Goal: Register for event/course

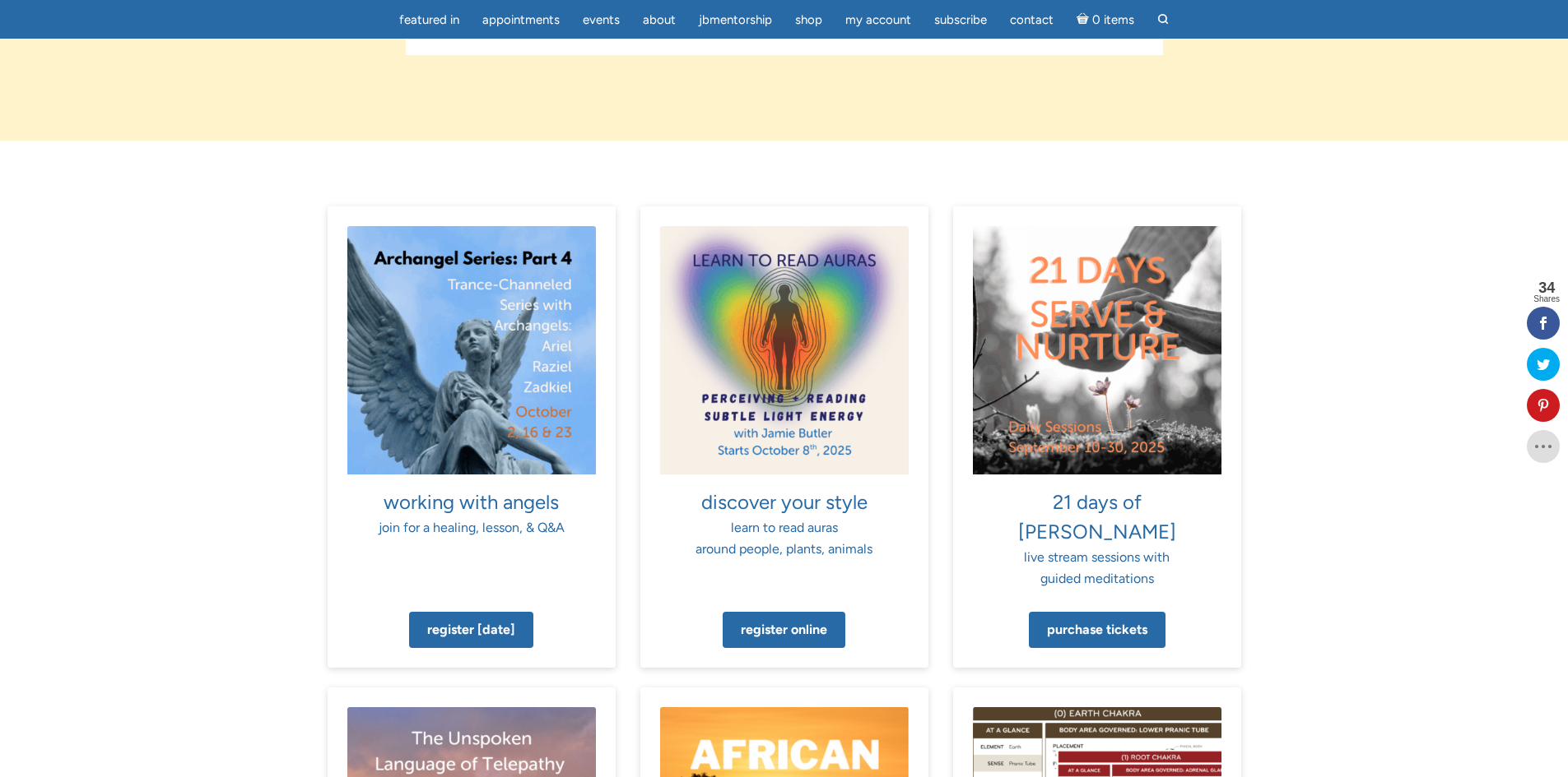
scroll to position [905, 0]
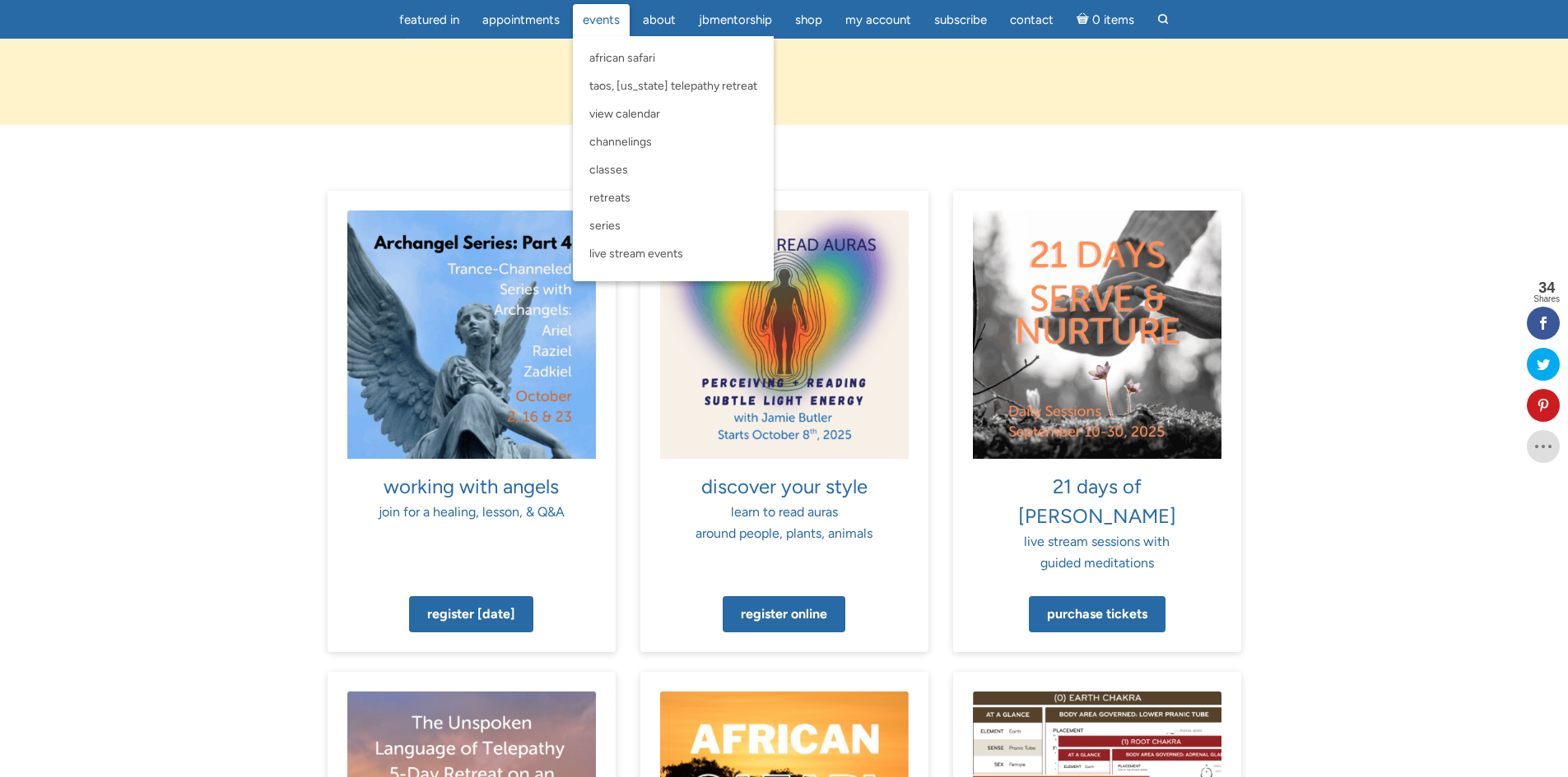
click at [608, 20] on span "Events" at bounding box center [601, 19] width 37 height 15
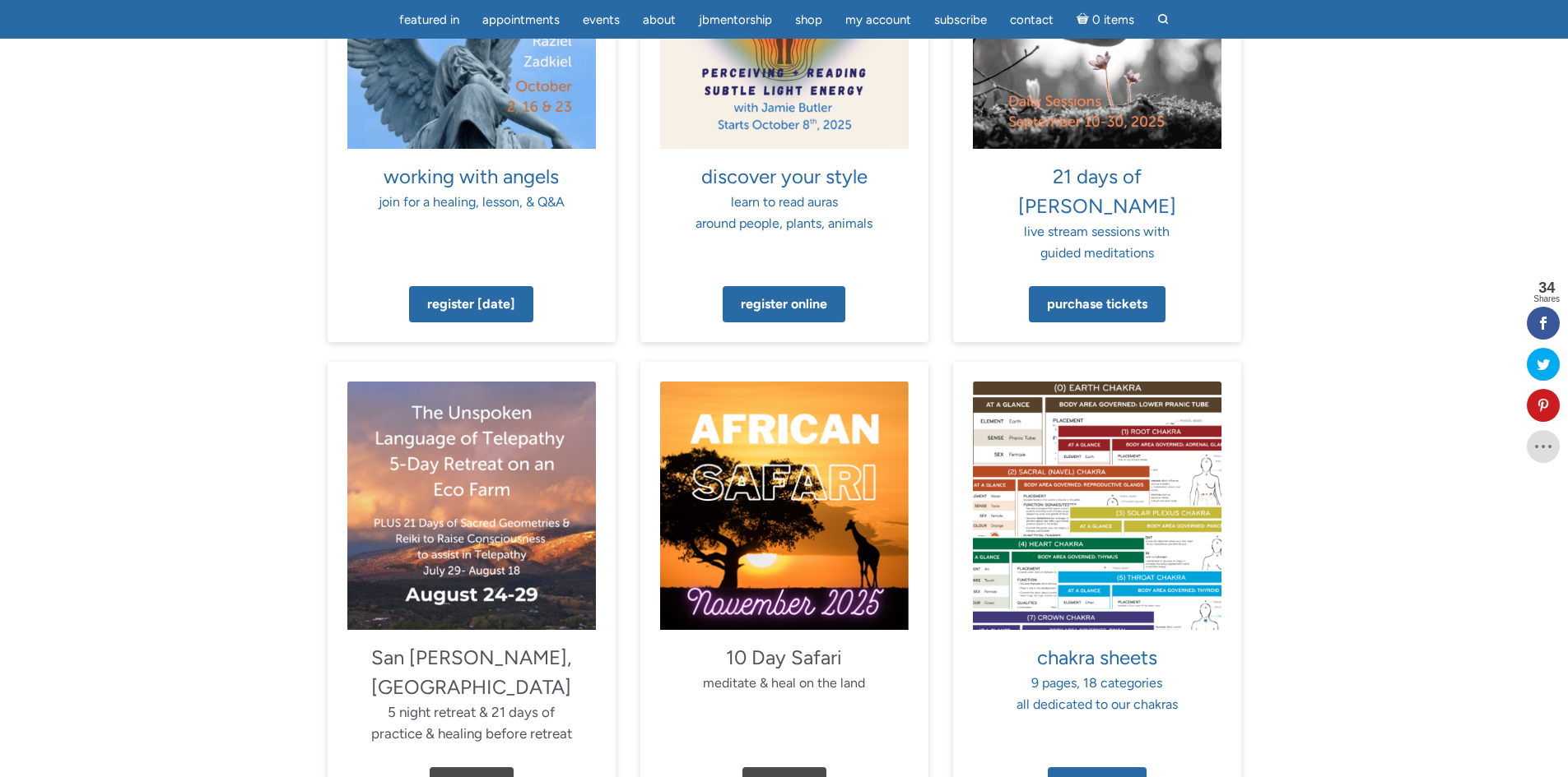
scroll to position [1398, 0]
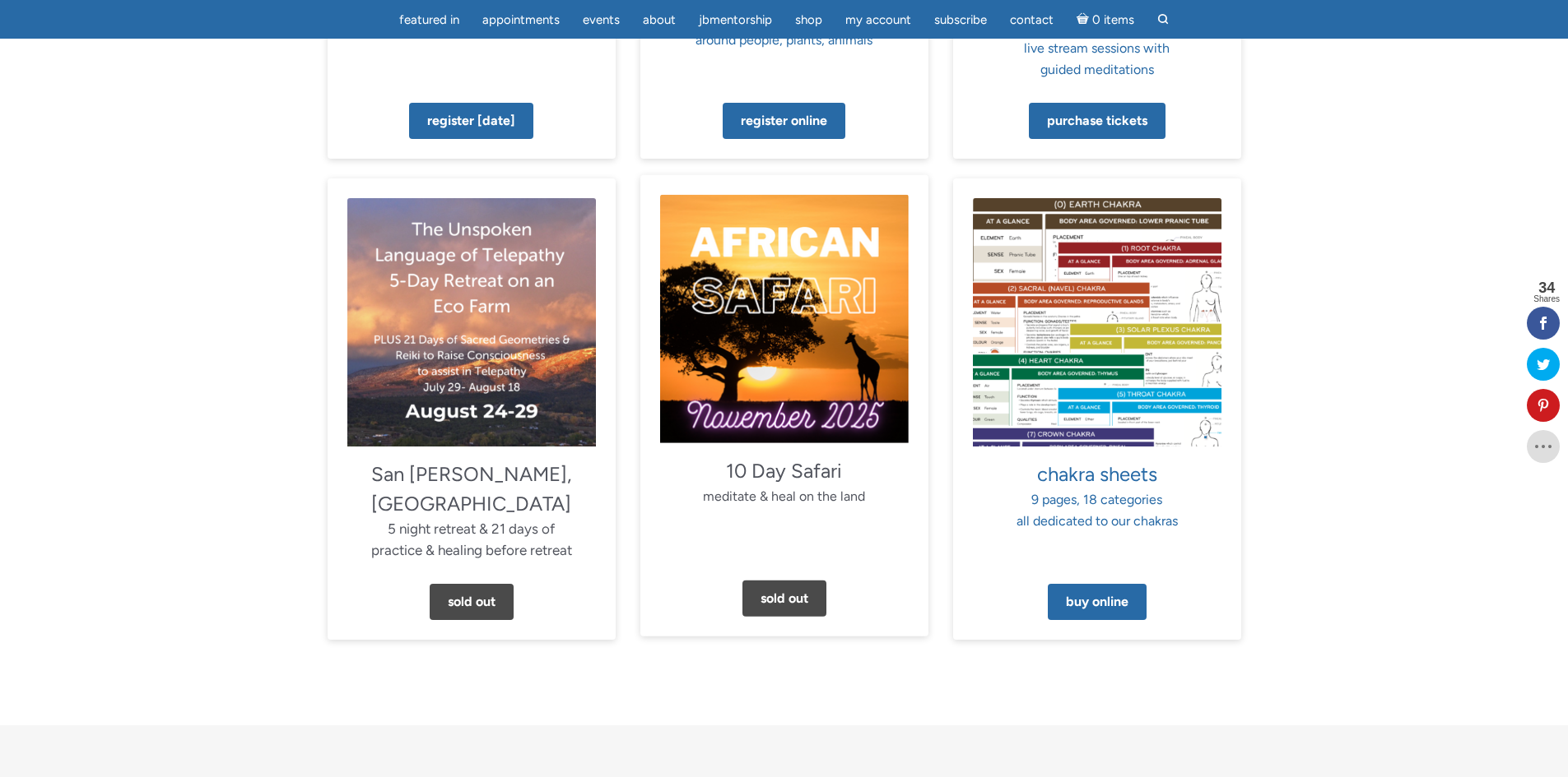
click at [774, 327] on img at bounding box center [784, 320] width 249 height 249
click at [739, 306] on img at bounding box center [784, 320] width 249 height 249
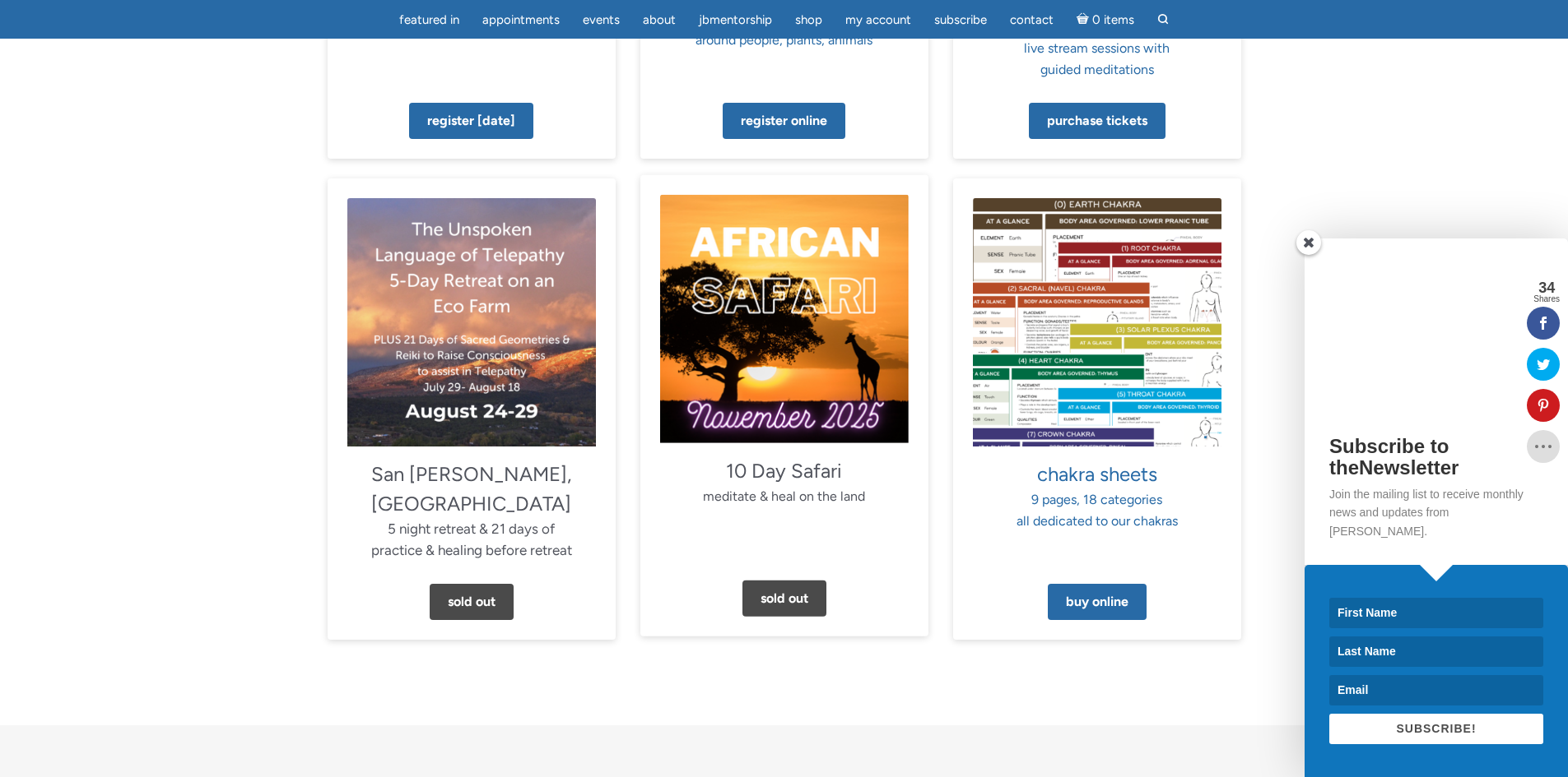
click at [739, 306] on img at bounding box center [784, 320] width 249 height 249
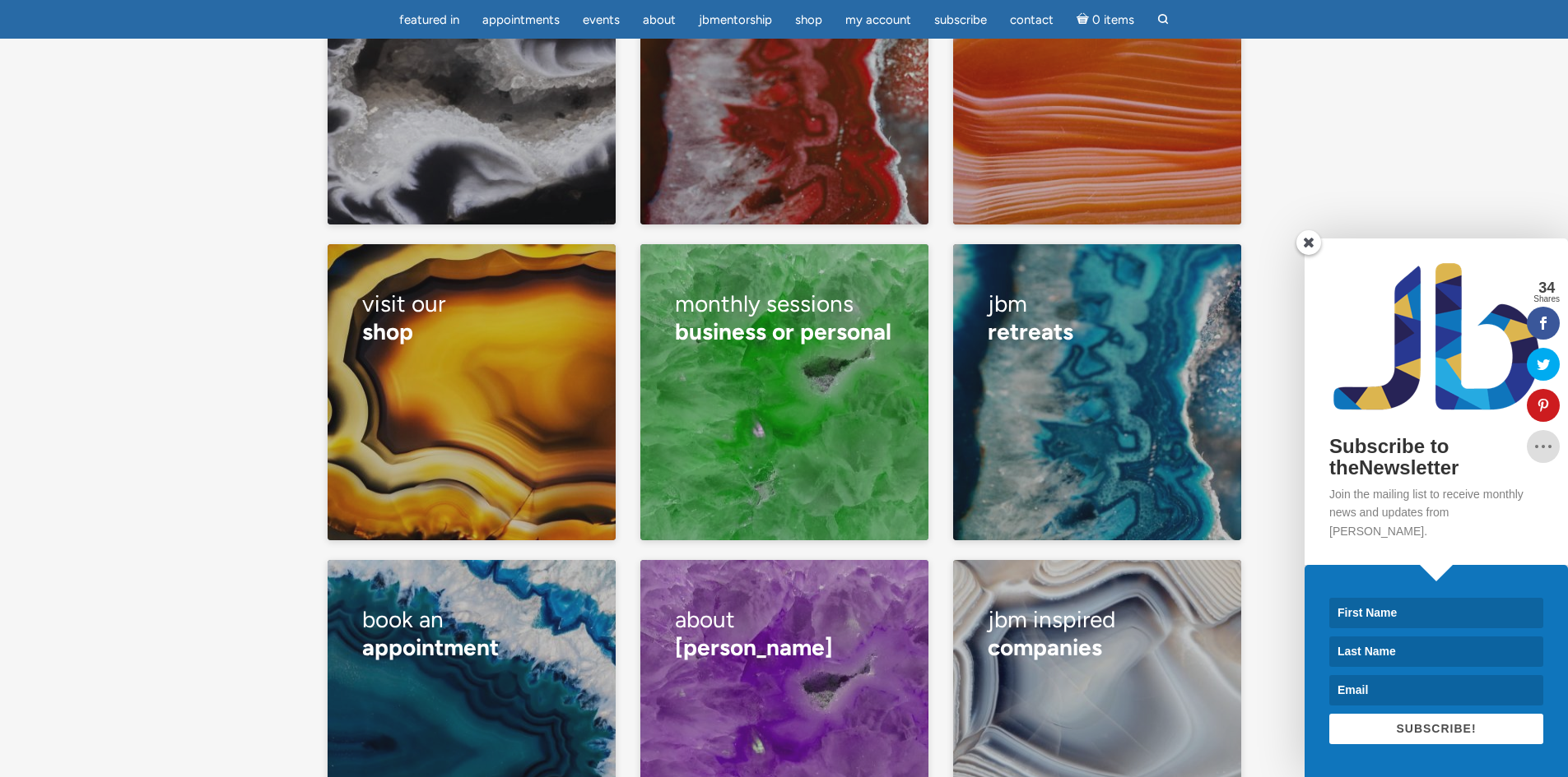
scroll to position [3208, 0]
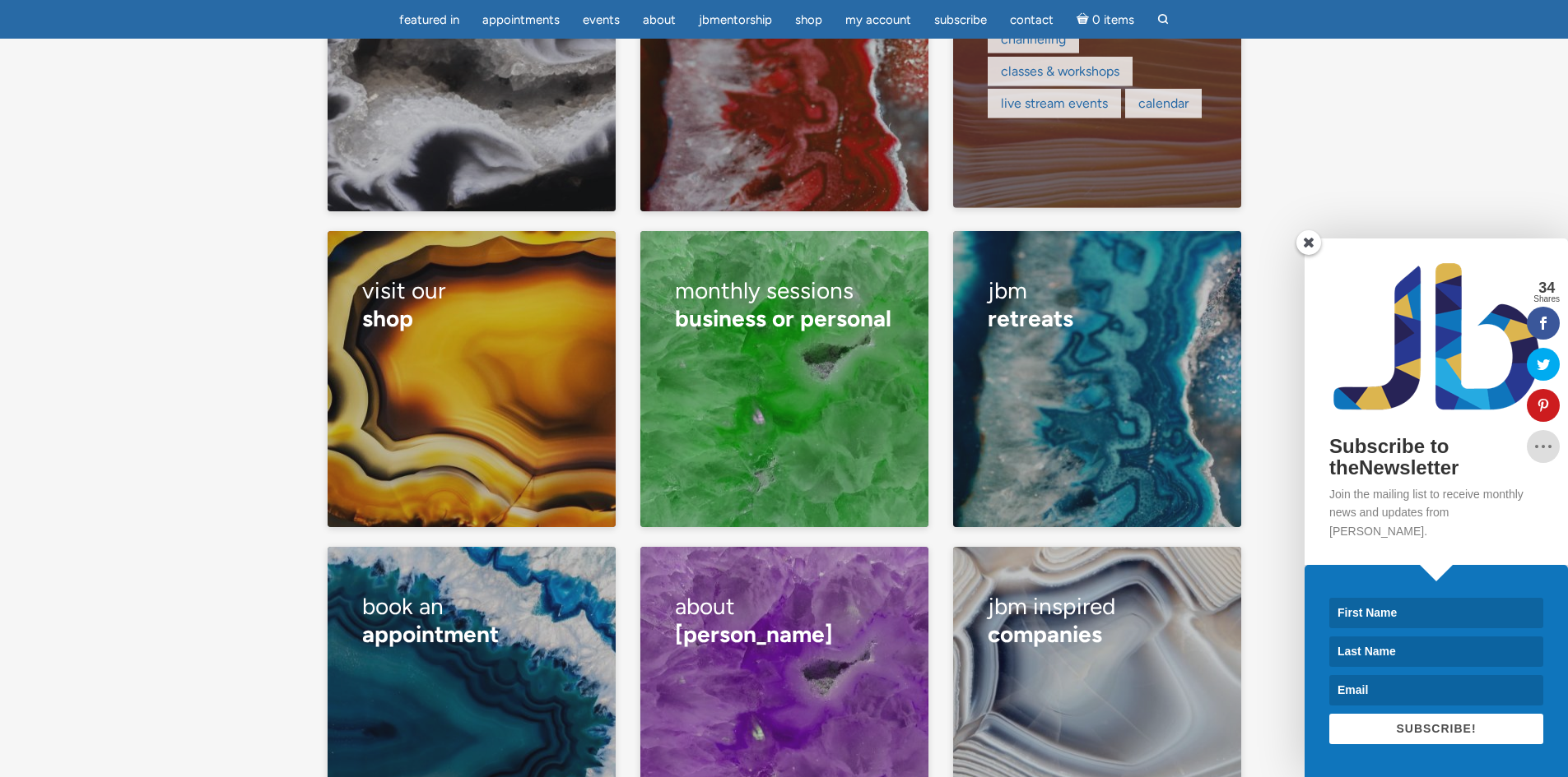
click at [1123, 82] on div "channeling classes & workshops live stream events calendar" at bounding box center [1096, 73] width 218 height 96
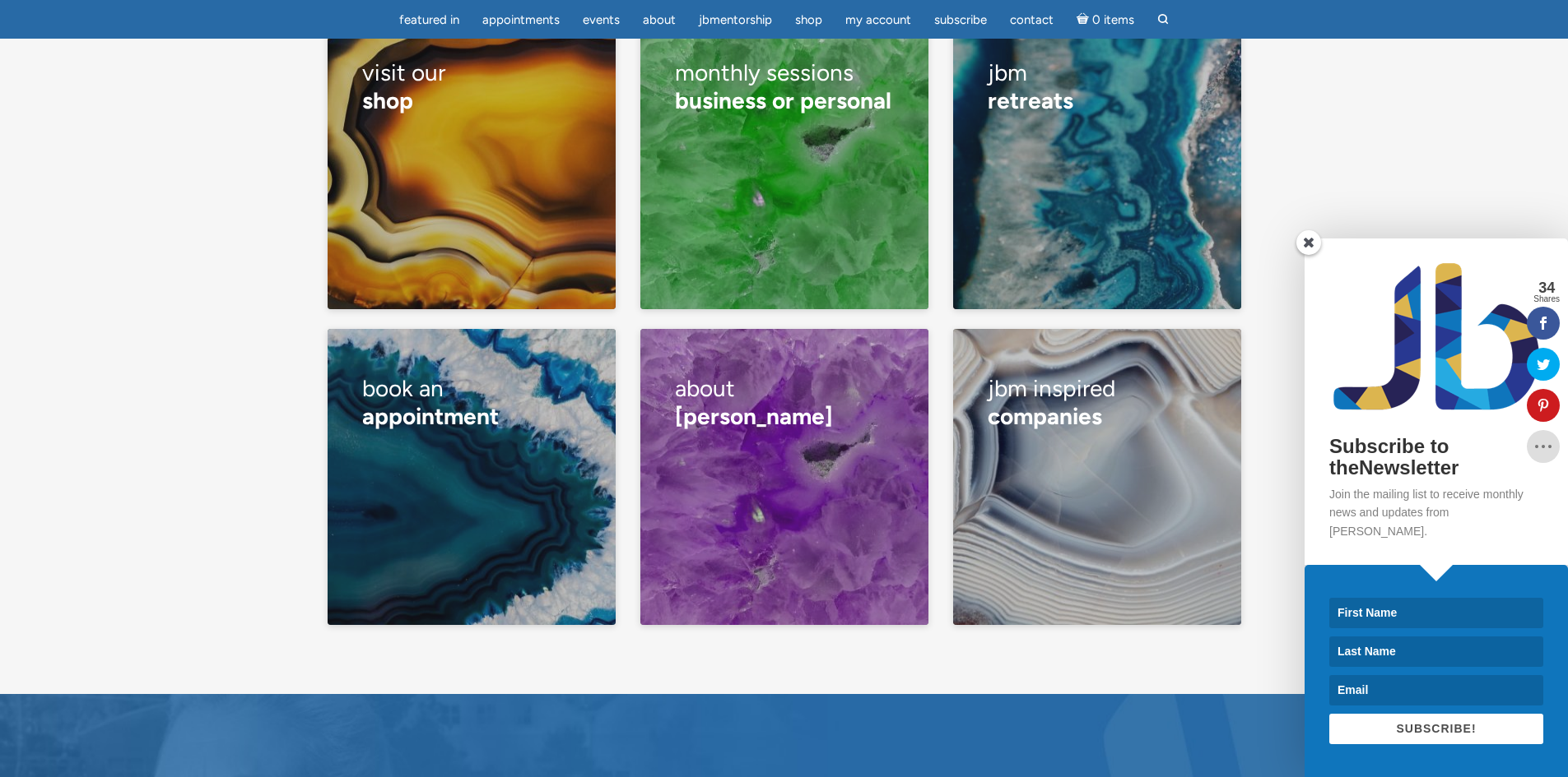
scroll to position [3455, 0]
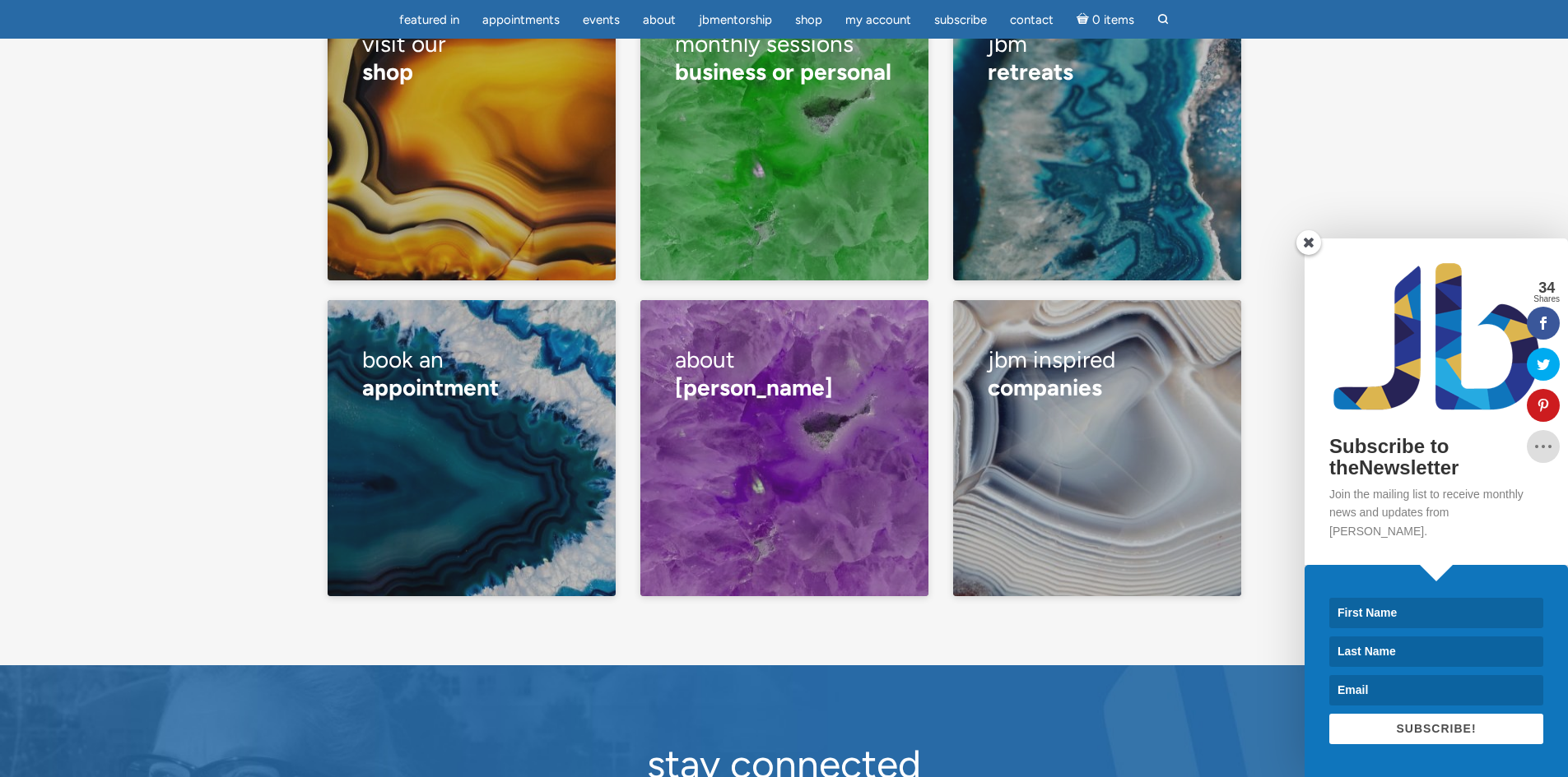
click at [1311, 255] on span at bounding box center [1309, 243] width 25 height 25
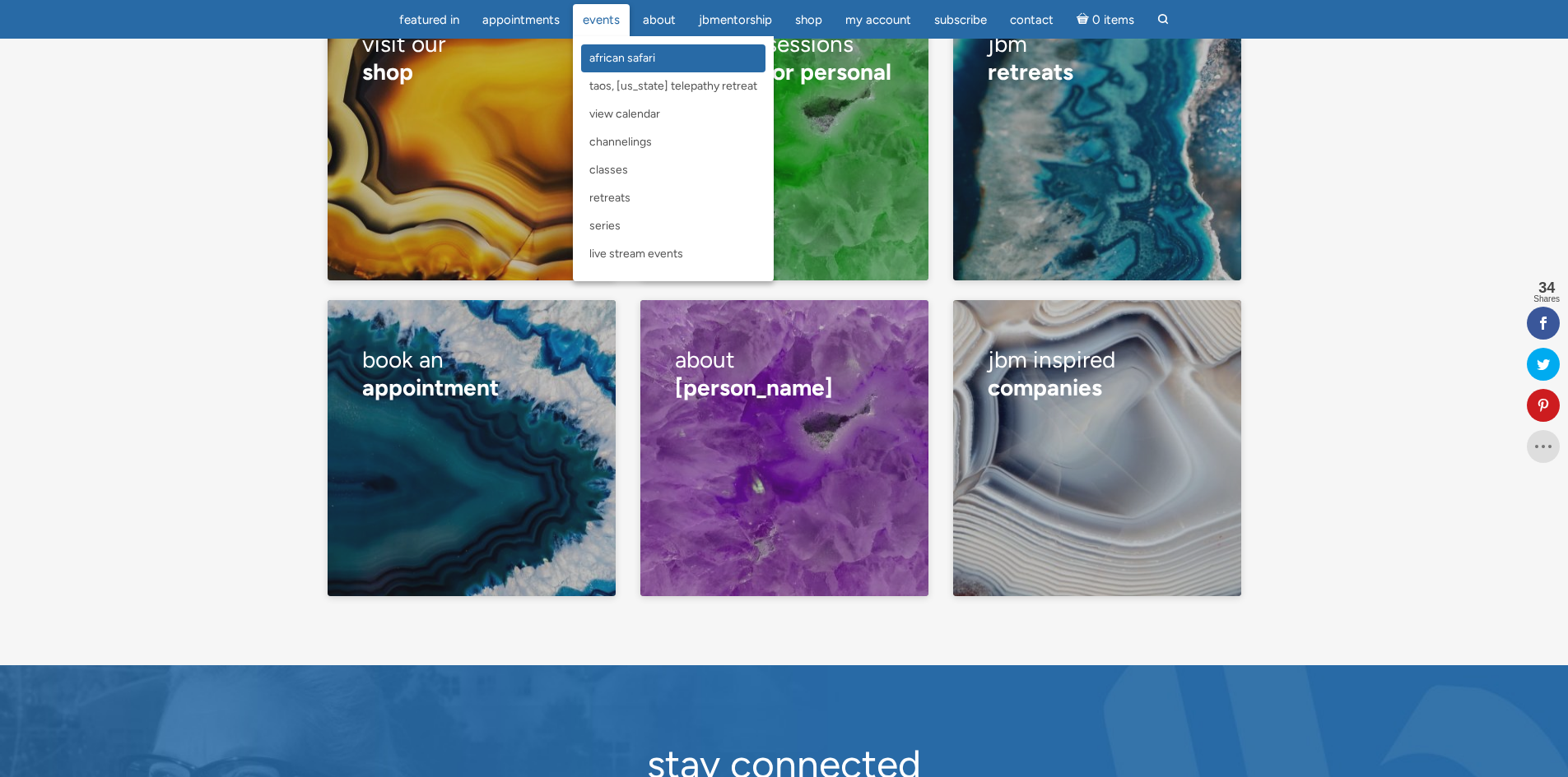
click at [633, 66] on link "African Safari" at bounding box center [673, 59] width 184 height 28
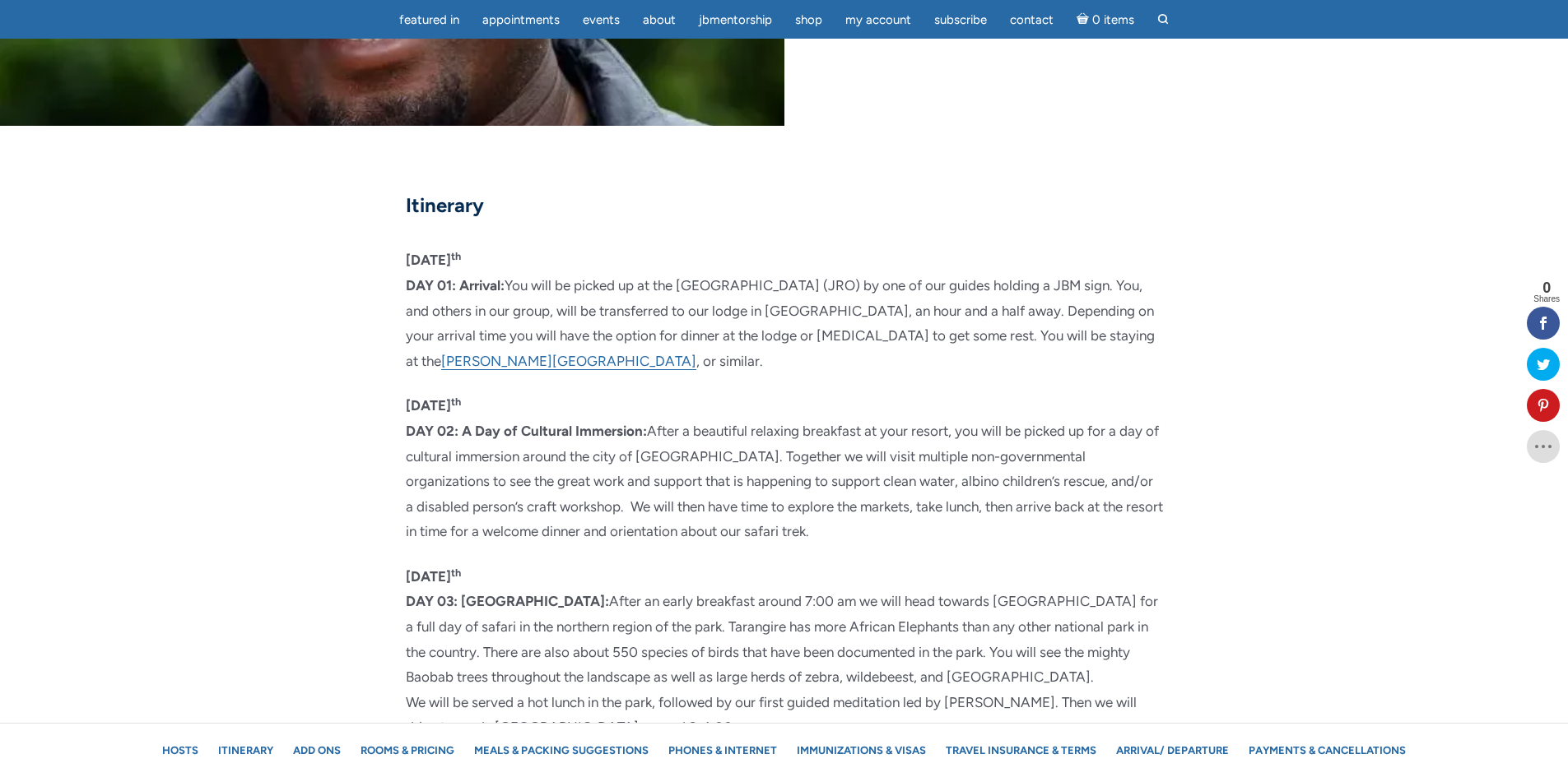
scroll to position [3373, 0]
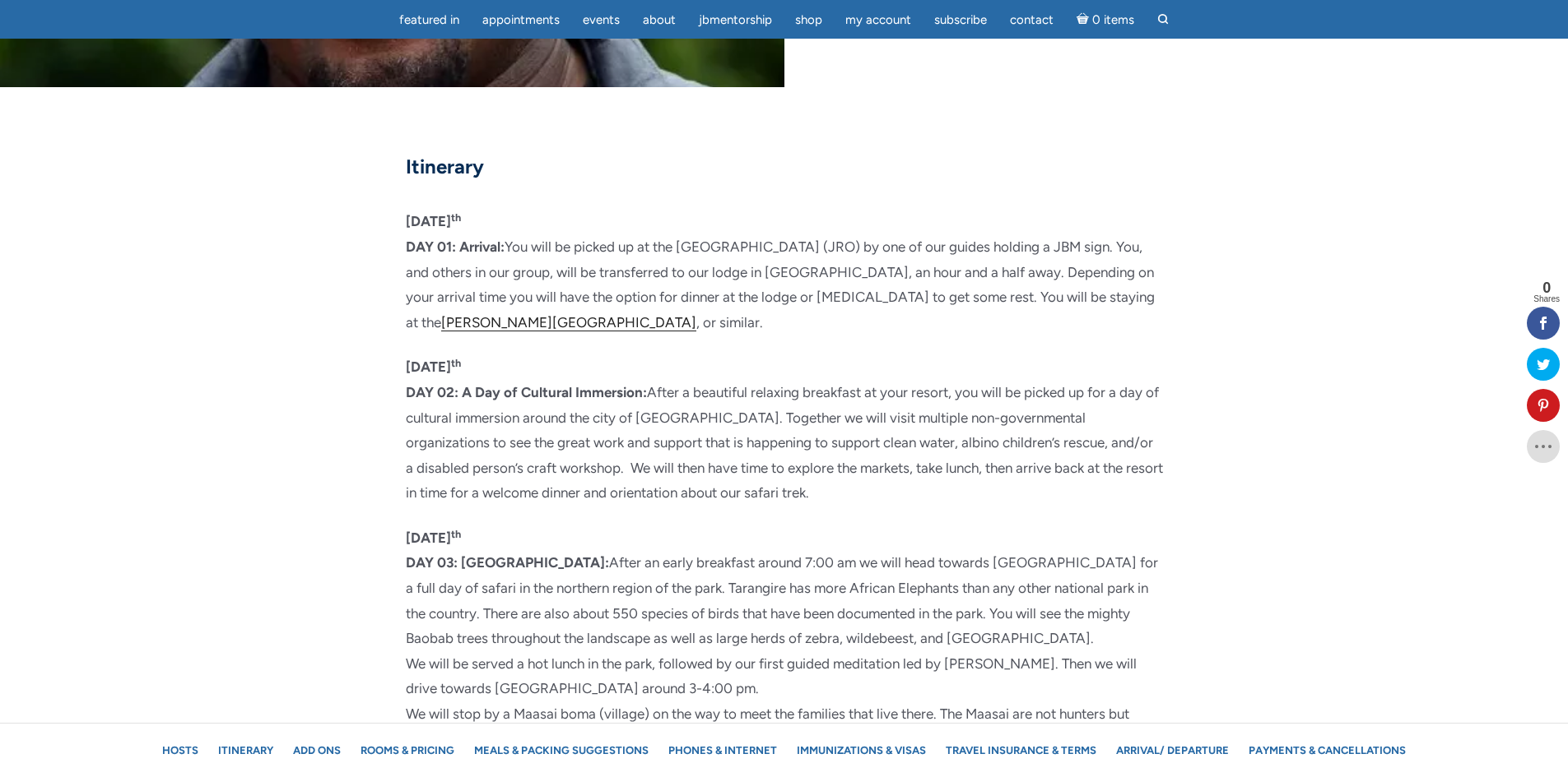
click at [512, 314] on link "[PERSON_NAME][GEOGRAPHIC_DATA]" at bounding box center [568, 323] width 255 height 18
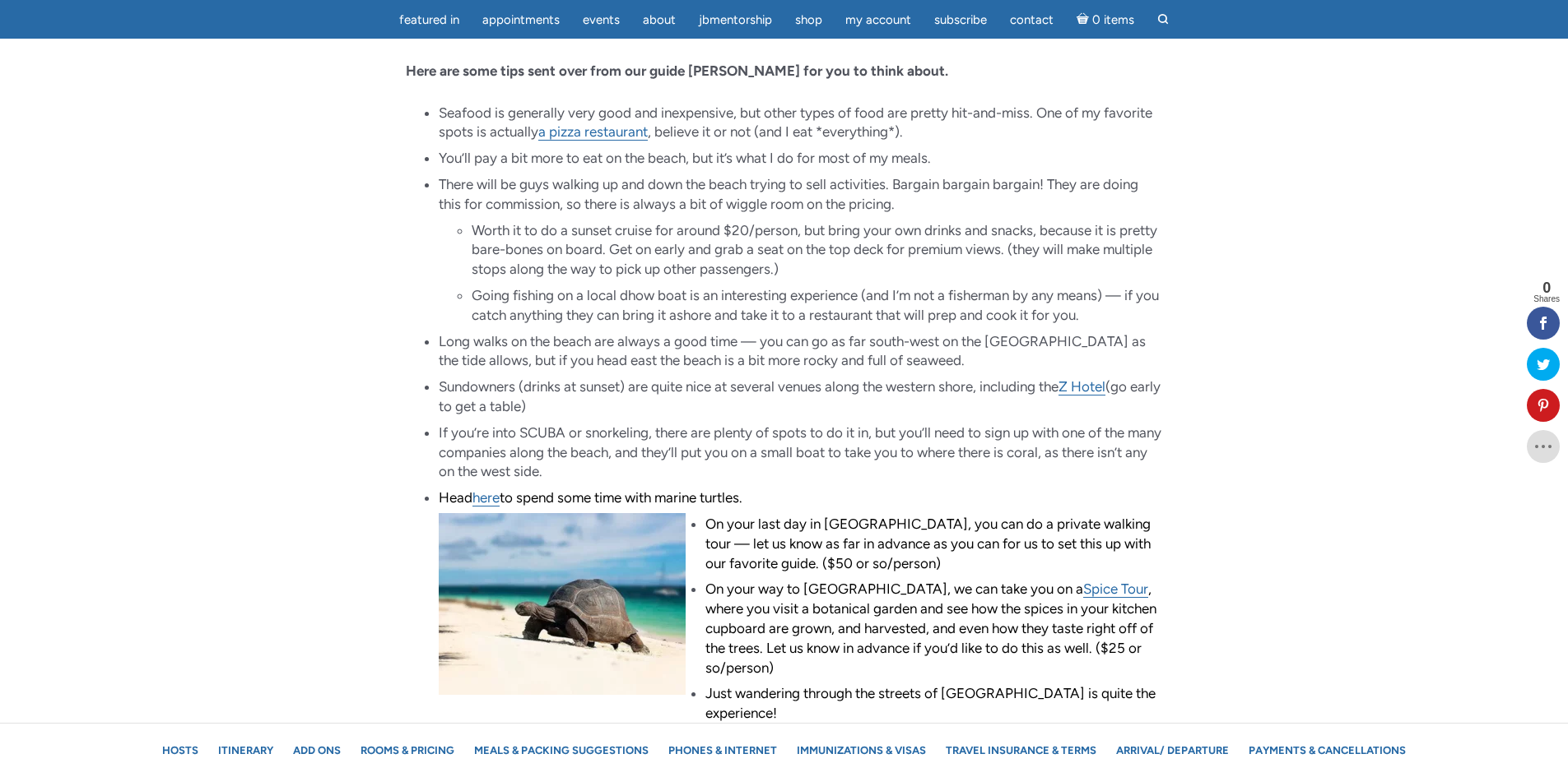
scroll to position [7157, 0]
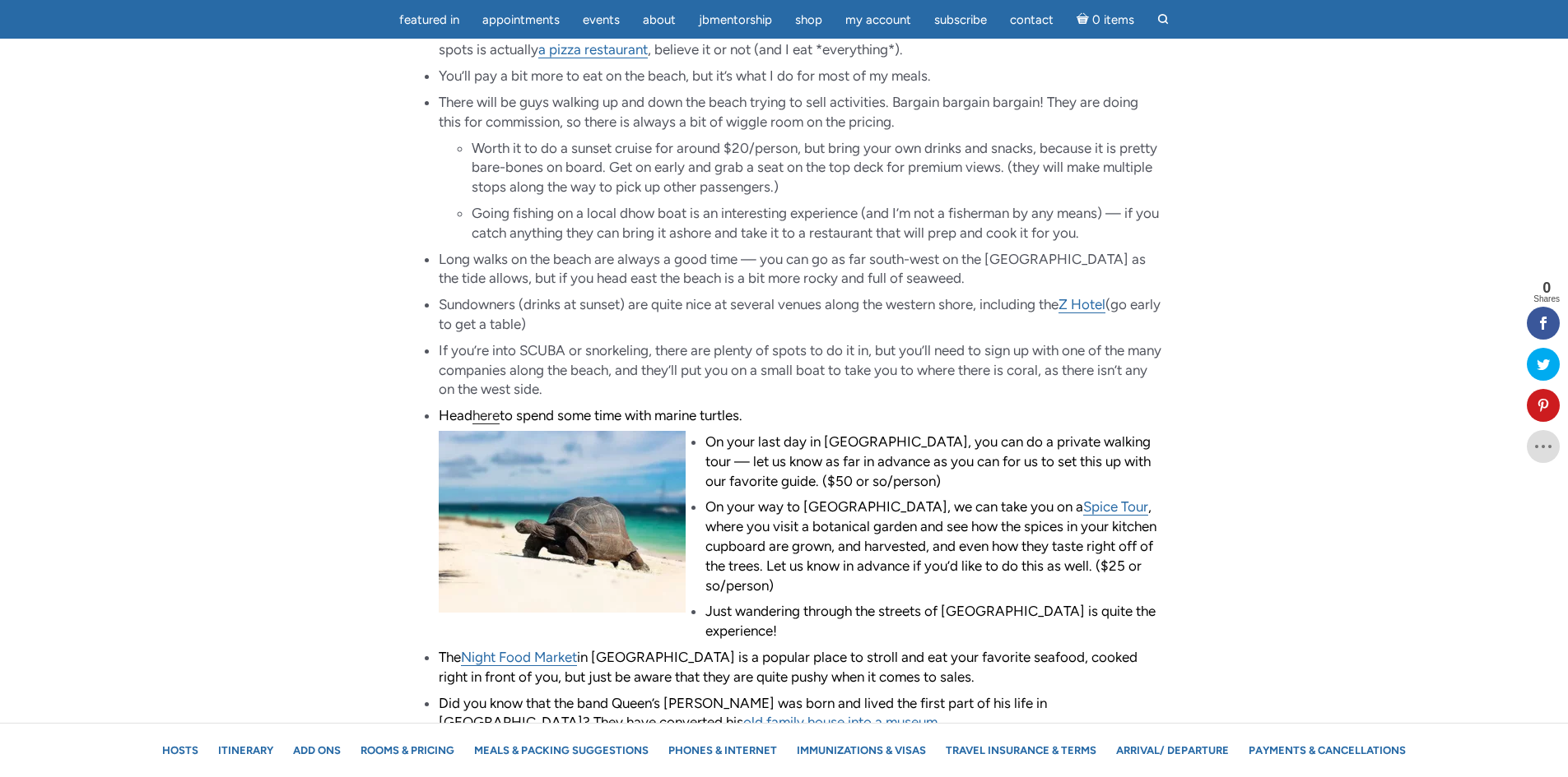
click at [490, 407] on link "here" at bounding box center [486, 416] width 27 height 18
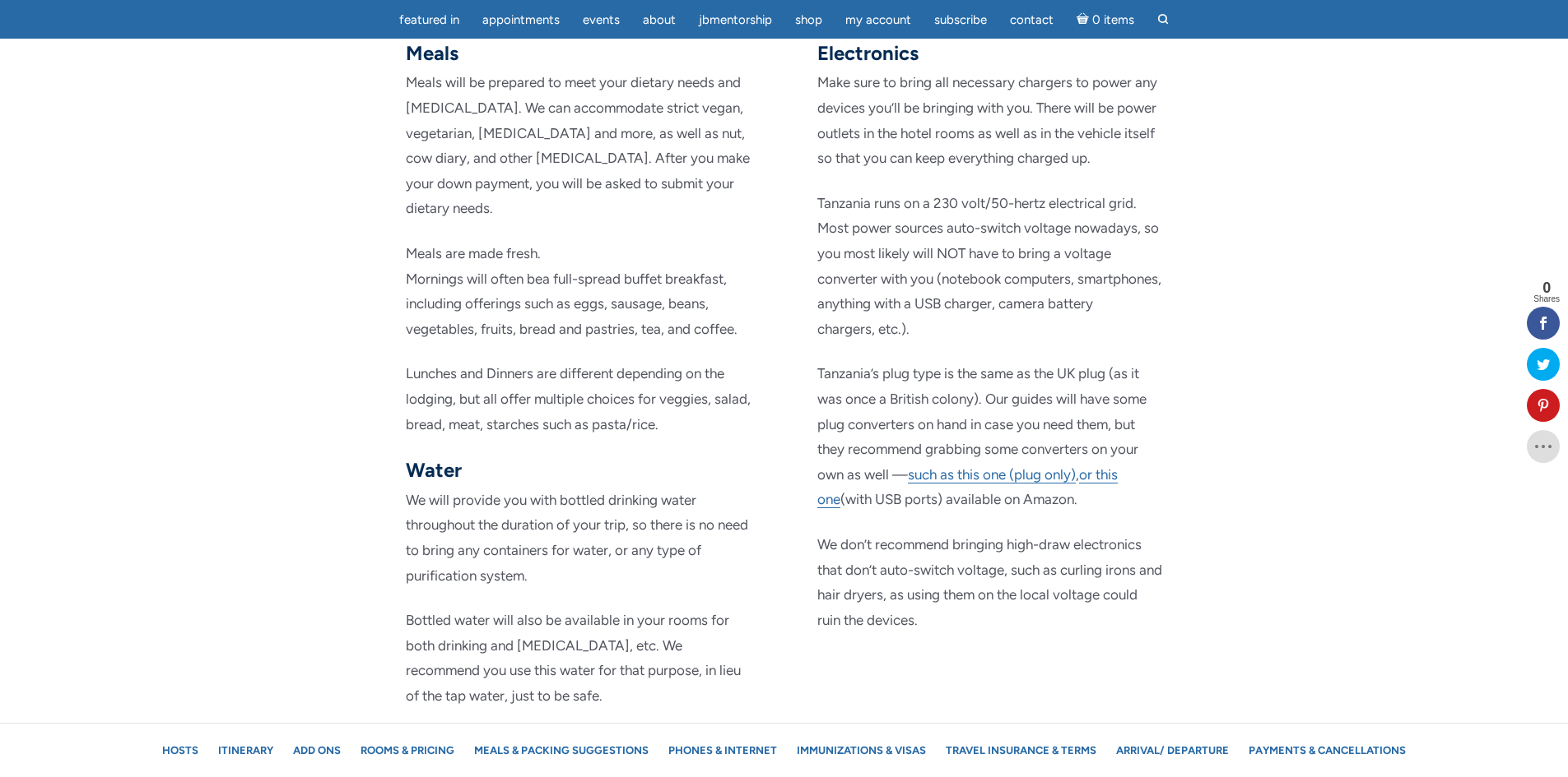
scroll to position [12010, 0]
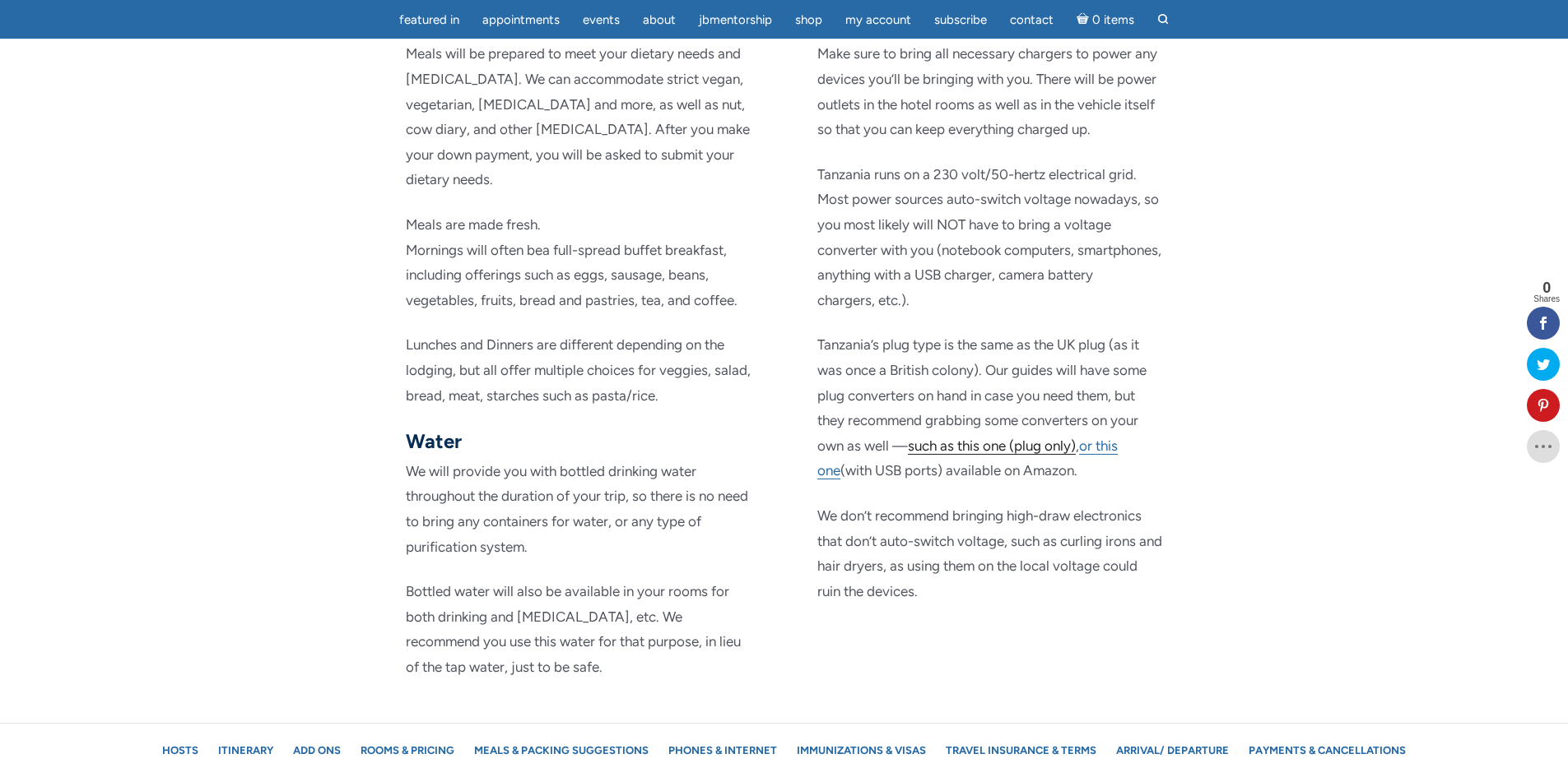
click at [1001, 438] on span "such as this one (plug only)" at bounding box center [992, 446] width 168 height 17
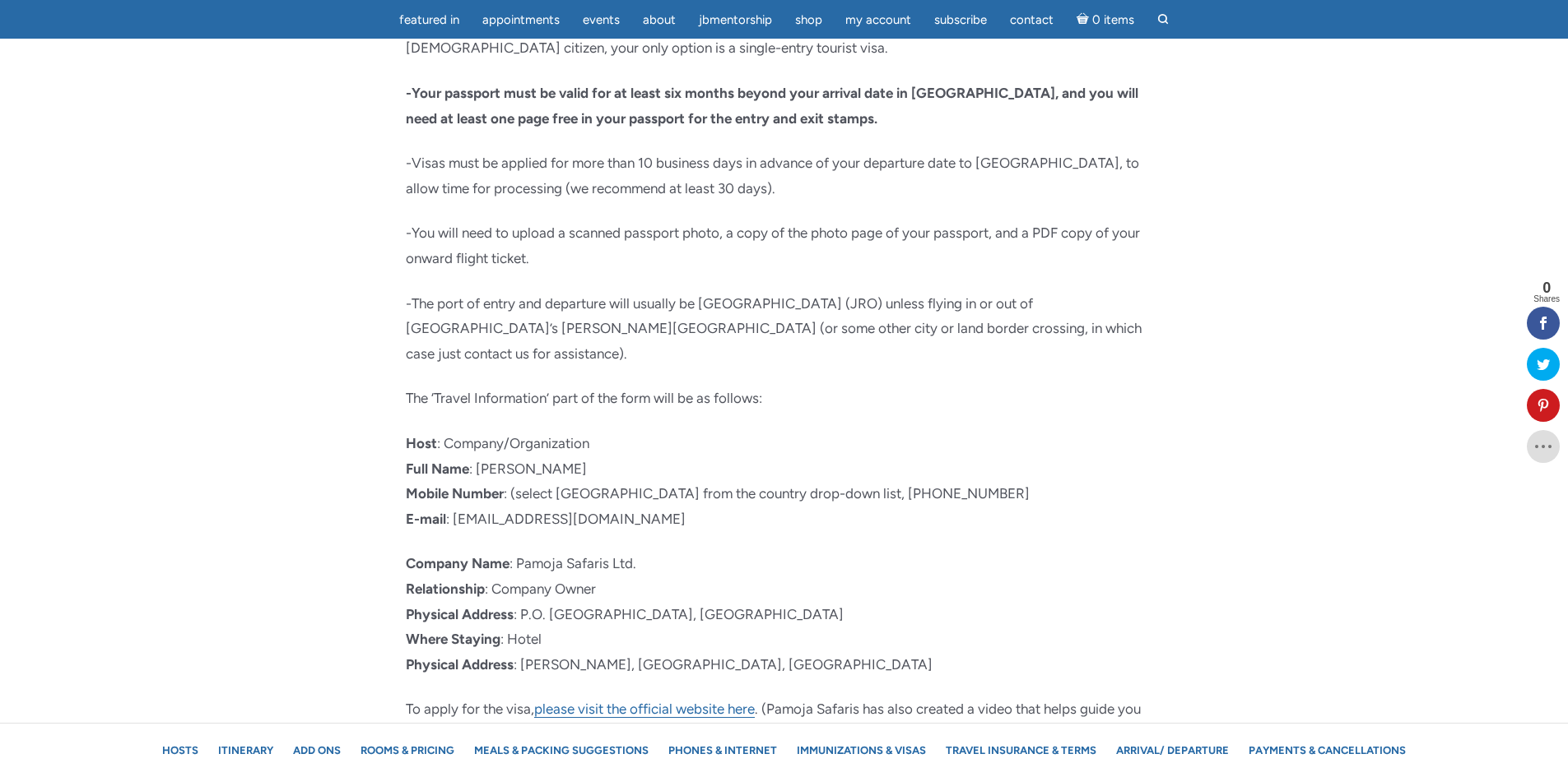
scroll to position [16040, 0]
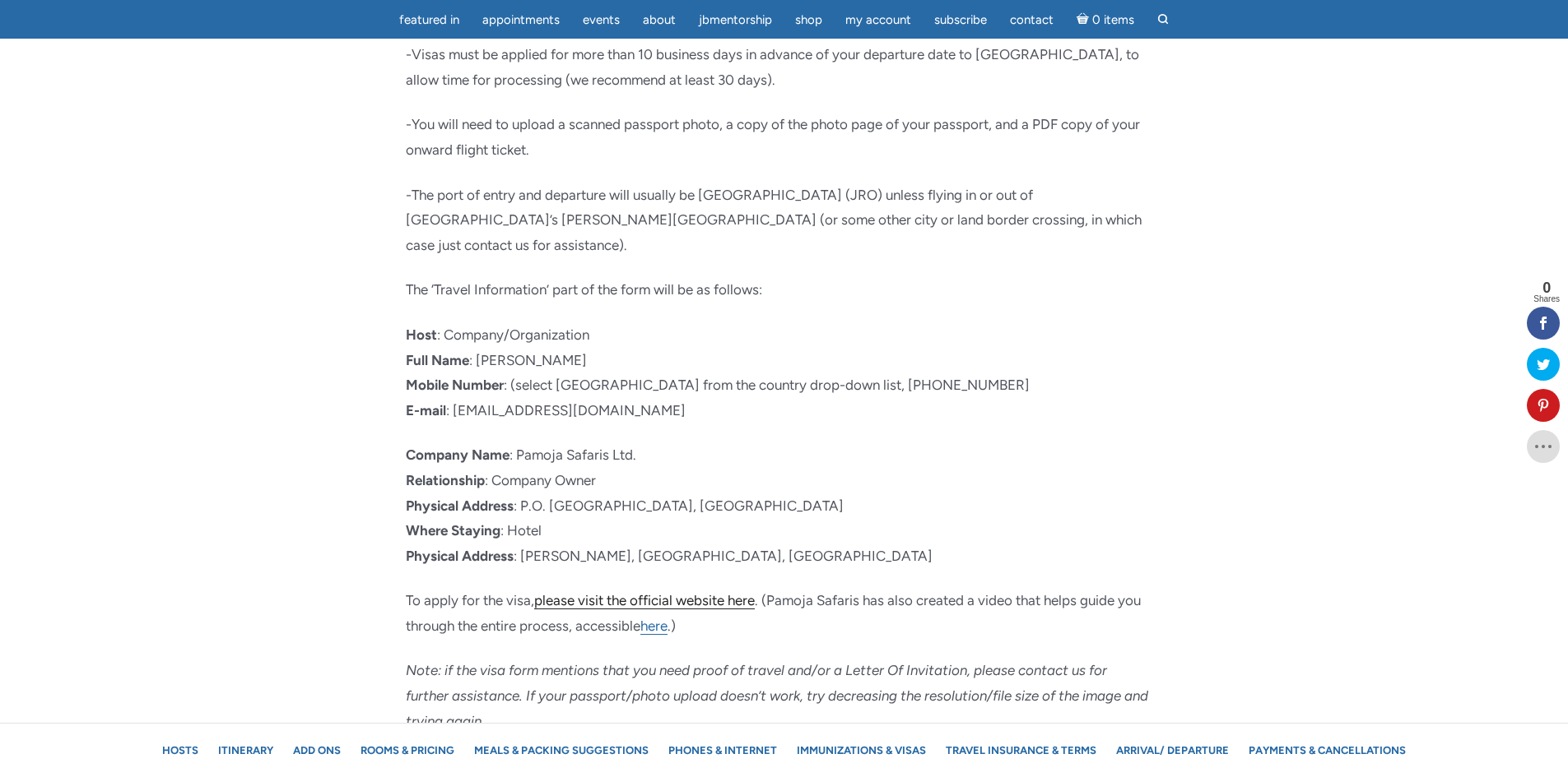
click at [609, 592] on span "please visit the official website here" at bounding box center [644, 600] width 221 height 17
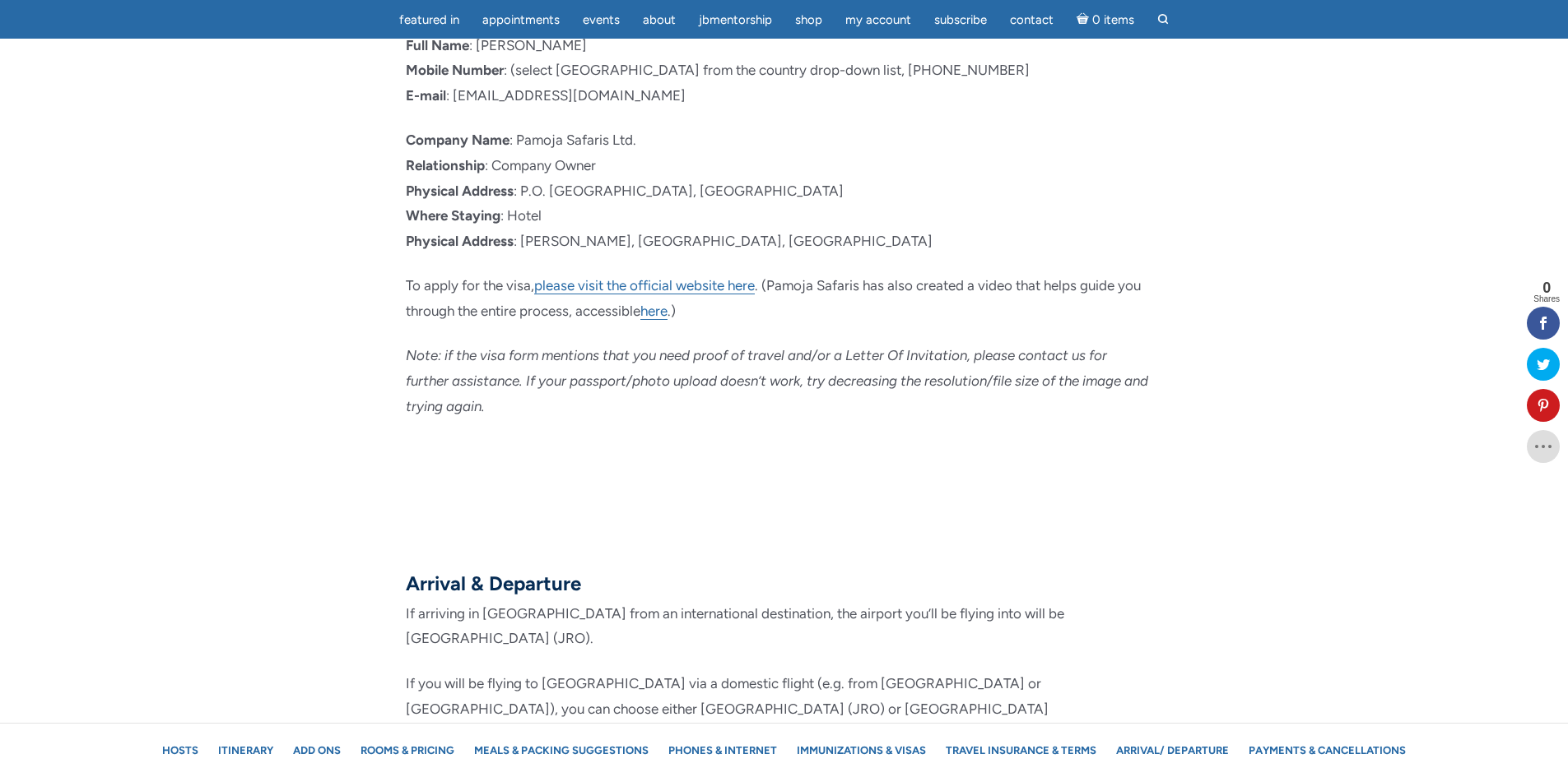
scroll to position [15945, 0]
